Goal: Check status: Check status

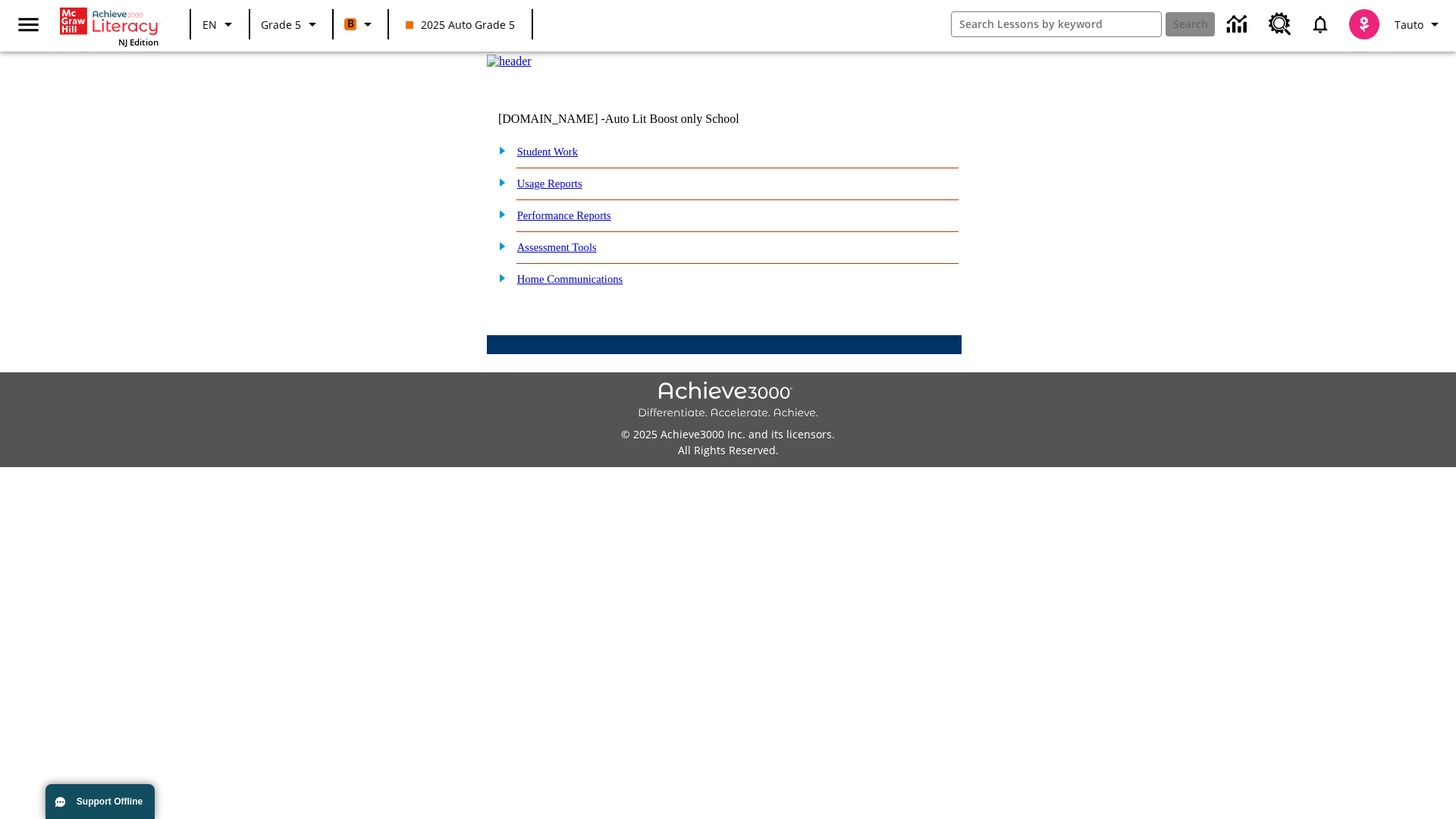
click at [557, 158] on link "Student Work" at bounding box center [547, 151] width 60 height 12
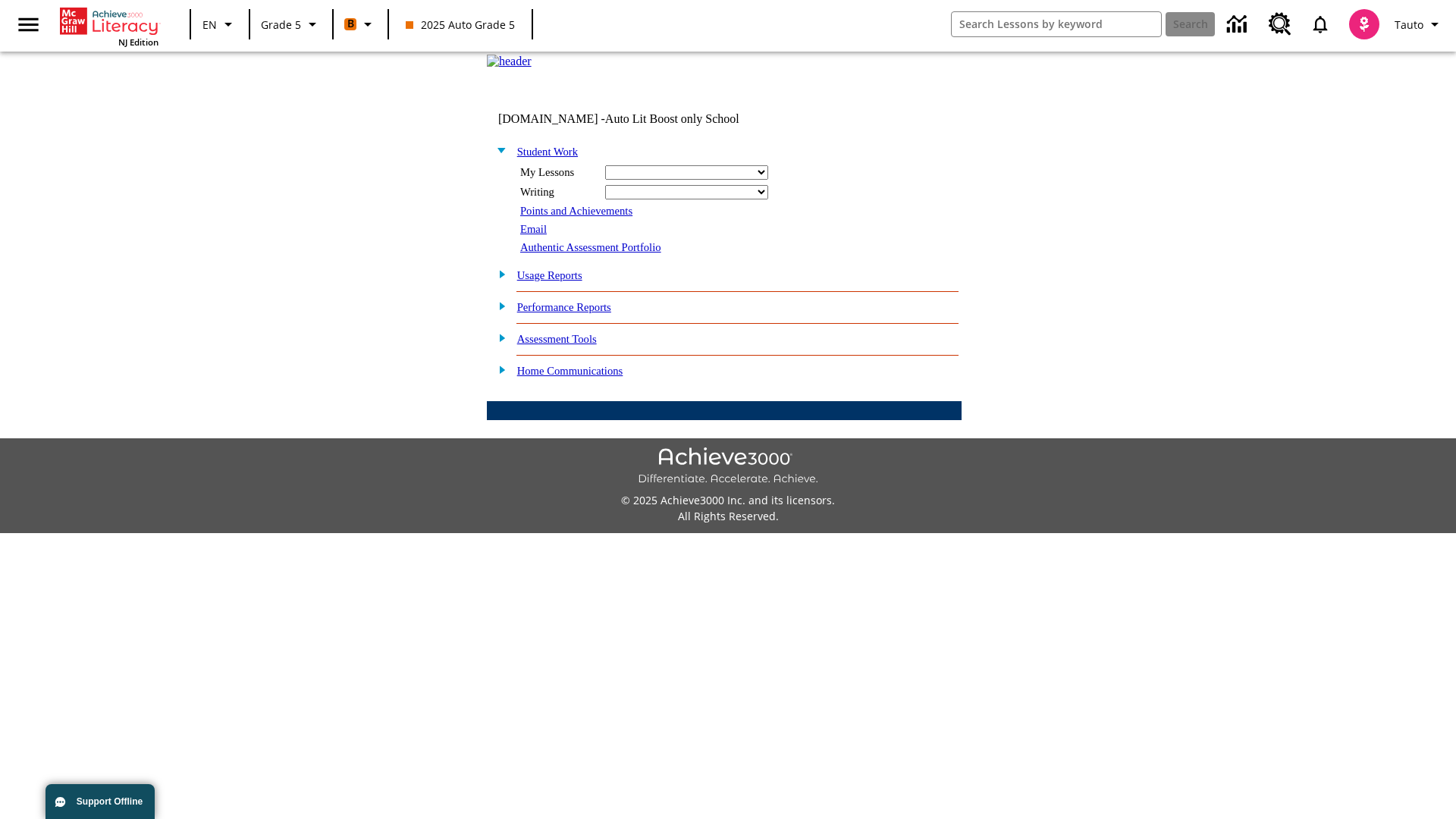
select select "/options/reports/?report_id=12&atype=4&section=2"
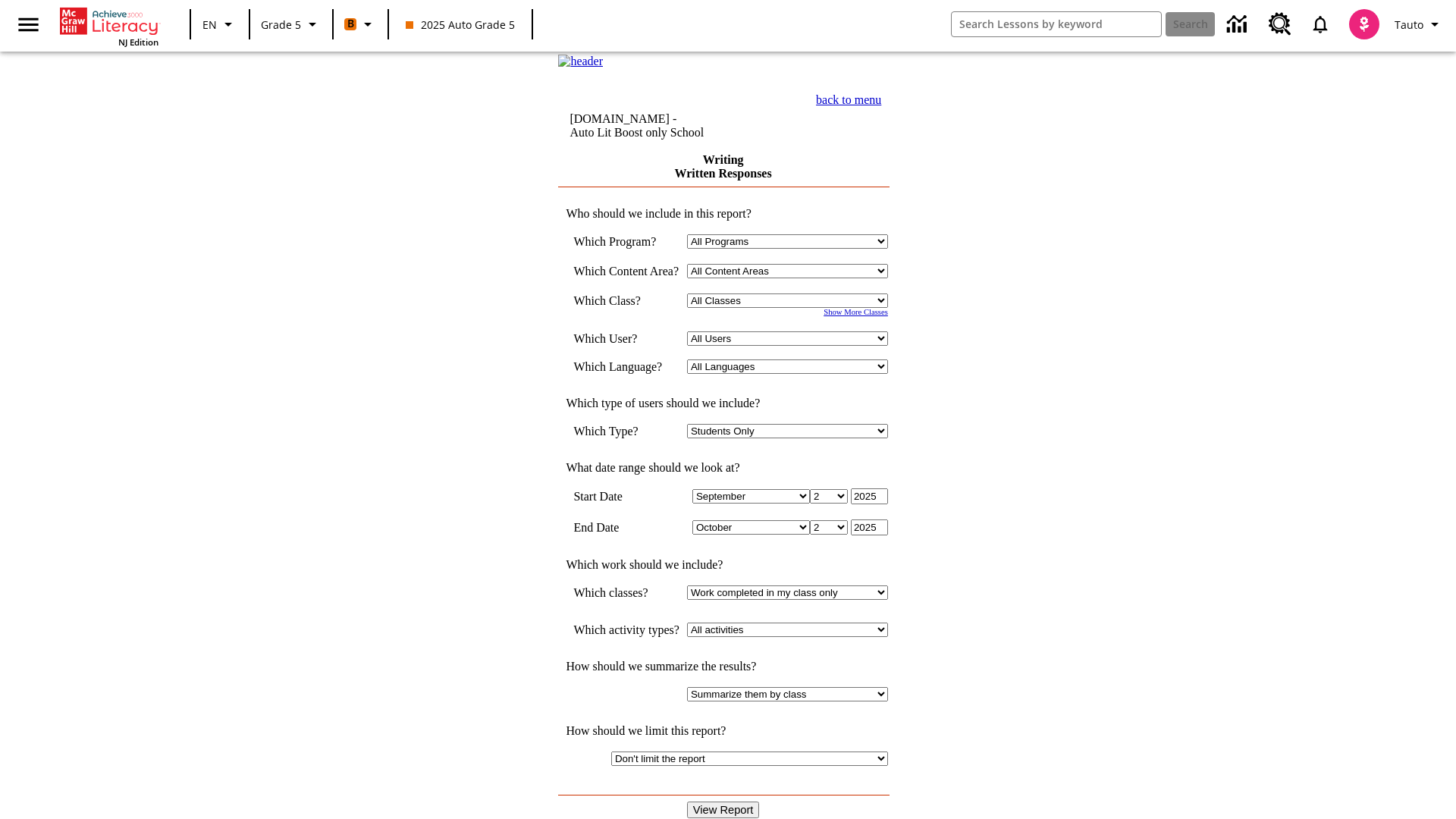
click at [792, 308] on select "Select a Class: All Classes 2025 Auto Grade 5 OL 2025 Auto Grade 6" at bounding box center [788, 301] width 201 height 14
select select "11133131"
select select "21437107"
click at [725, 802] on input "View Report" at bounding box center [723, 810] width 73 height 16
